Goal: Task Accomplishment & Management: Use online tool/utility

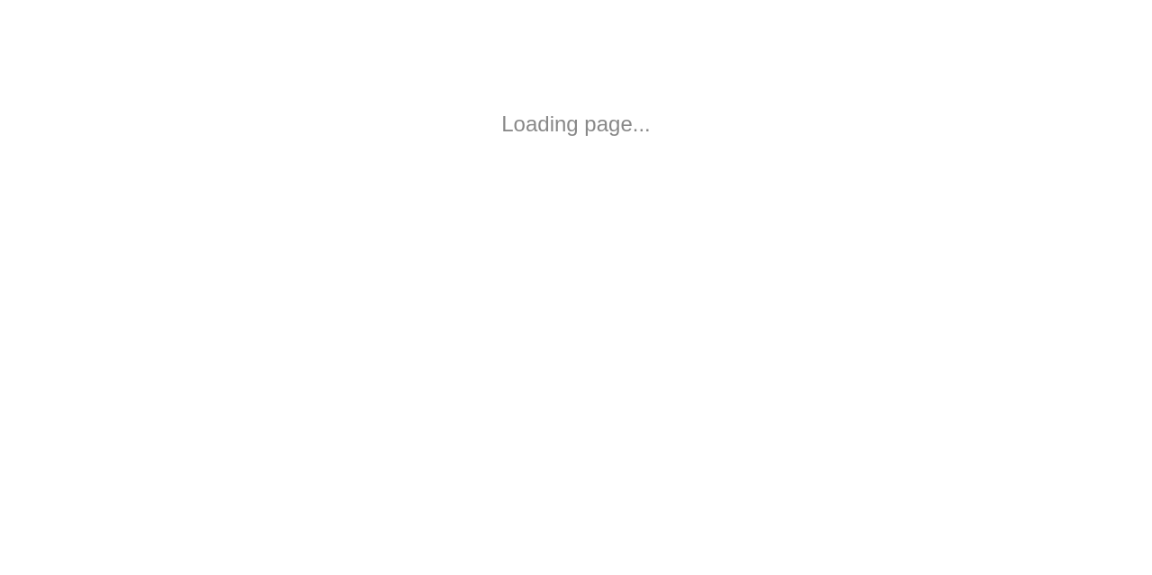
click at [636, 100] on html "Loading page..." at bounding box center [576, 124] width 1152 height 248
click at [169, 248] on html "Loading page..." at bounding box center [576, 124] width 1152 height 248
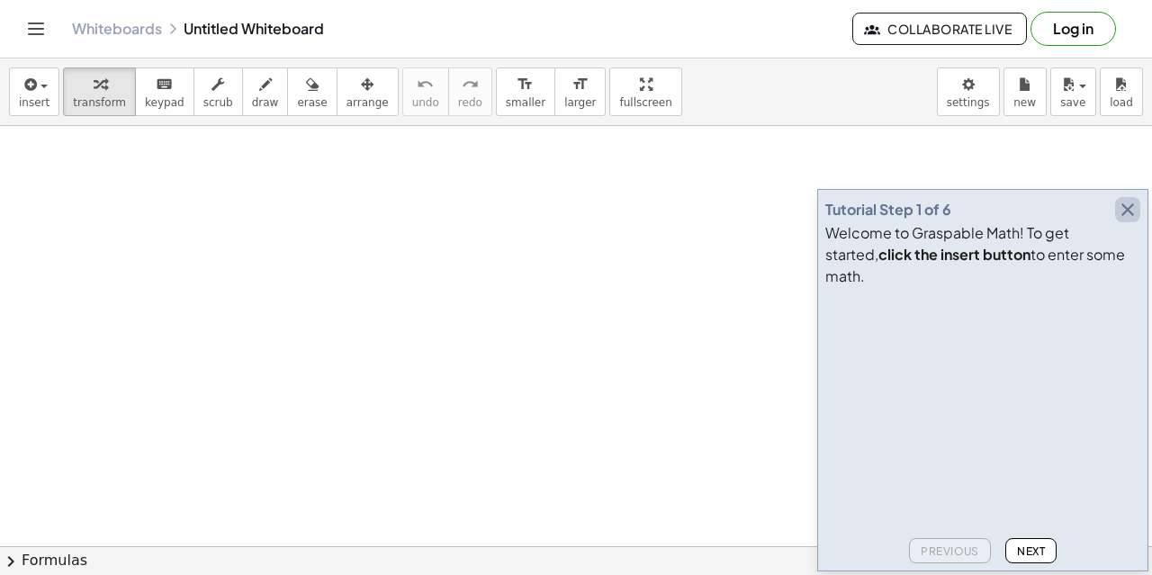
click at [1129, 221] on icon "button" at bounding box center [1128, 210] width 22 height 22
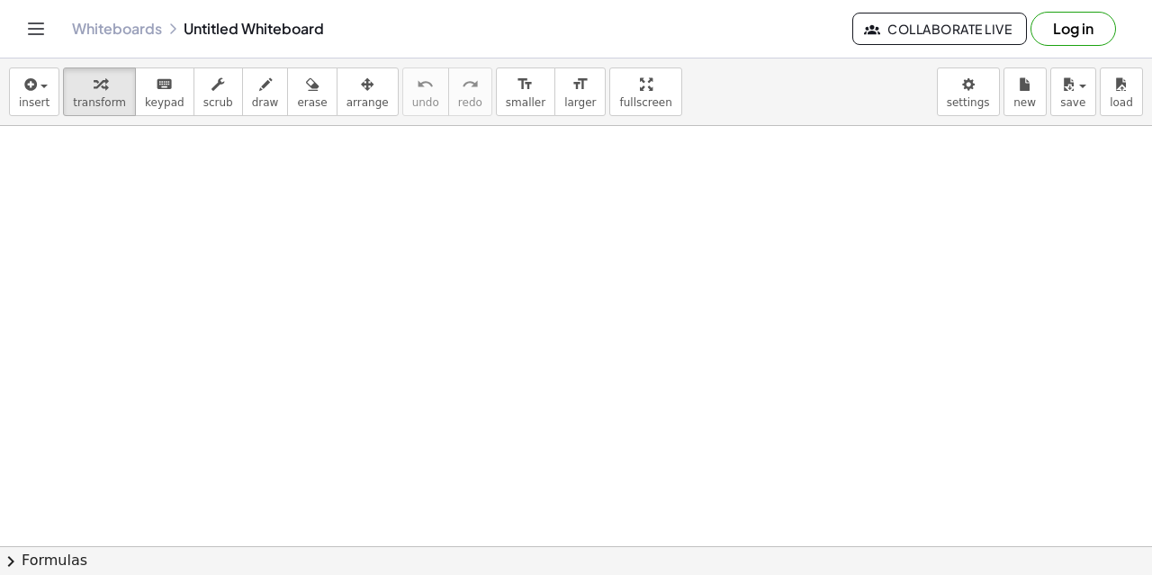
click at [1064, 32] on button "Log in" at bounding box center [1074, 29] width 86 height 34
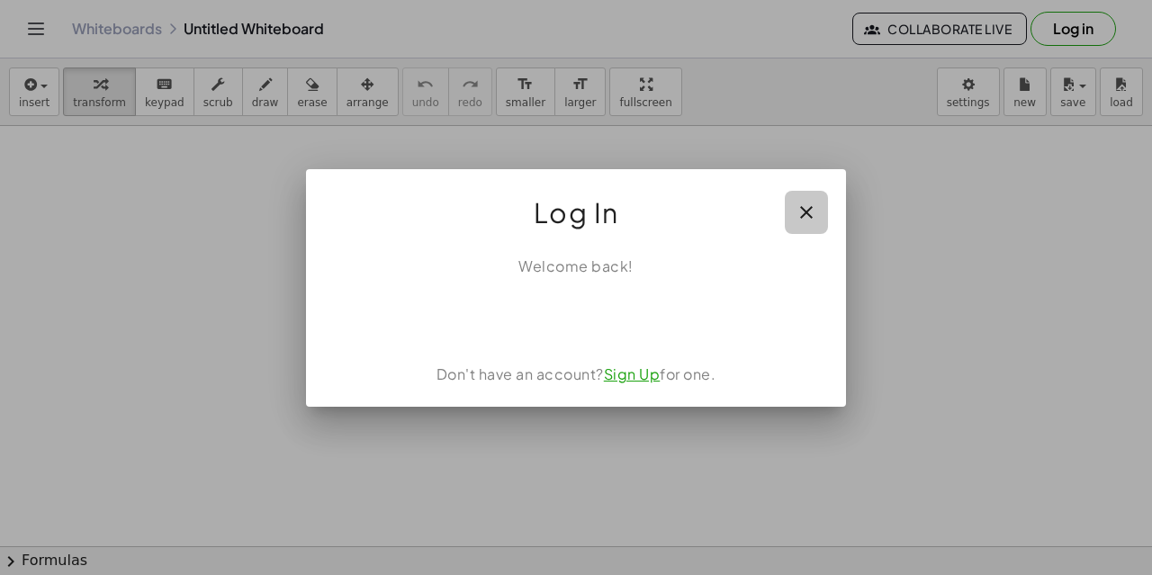
click at [798, 206] on icon "button" at bounding box center [807, 213] width 22 height 22
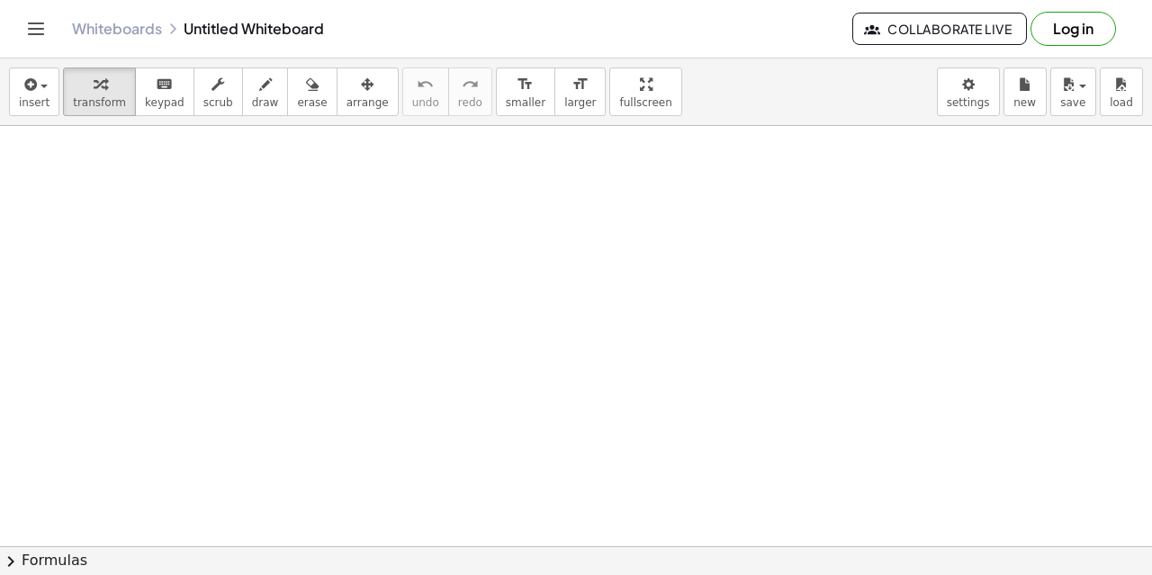
click at [1082, 30] on button "Log in" at bounding box center [1074, 29] width 86 height 34
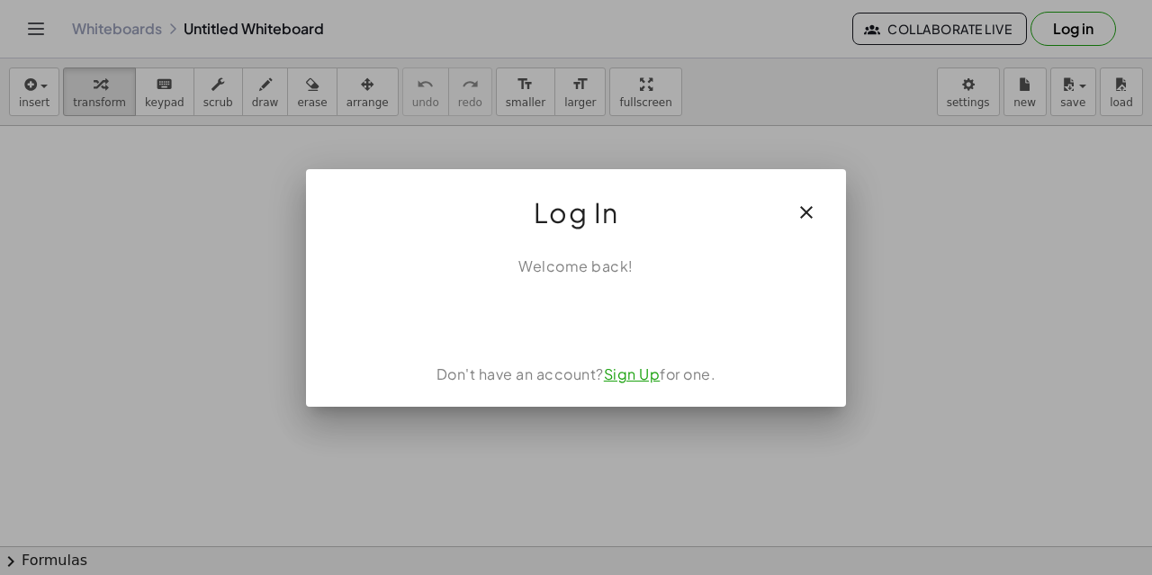
click at [618, 374] on link "Sign Up" at bounding box center [632, 374] width 57 height 19
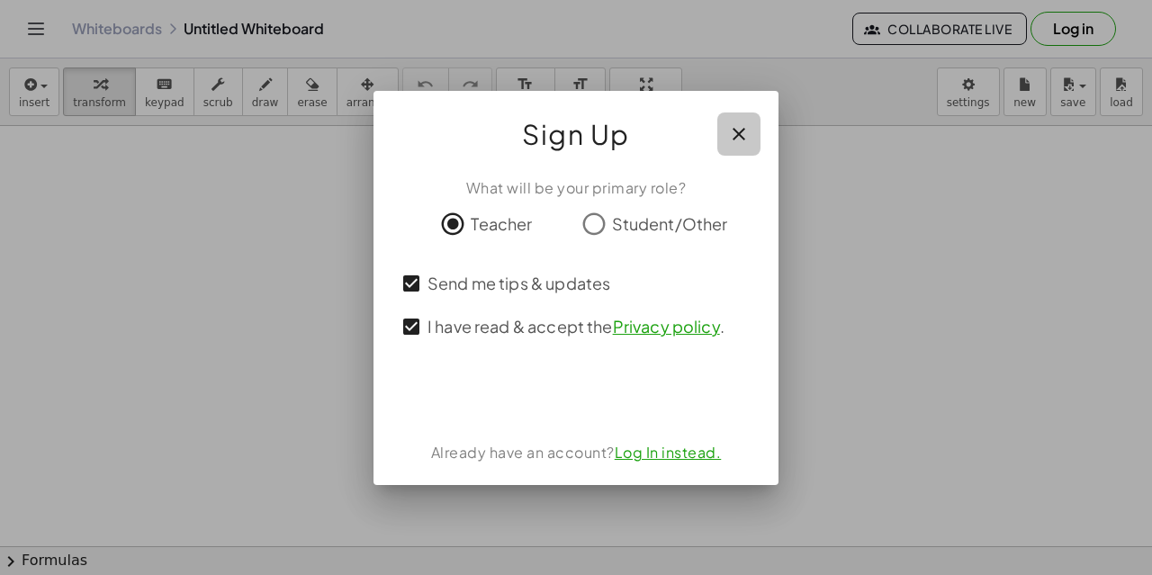
click at [736, 130] on icon "button" at bounding box center [739, 134] width 22 height 22
